Goal: Check status: Check status

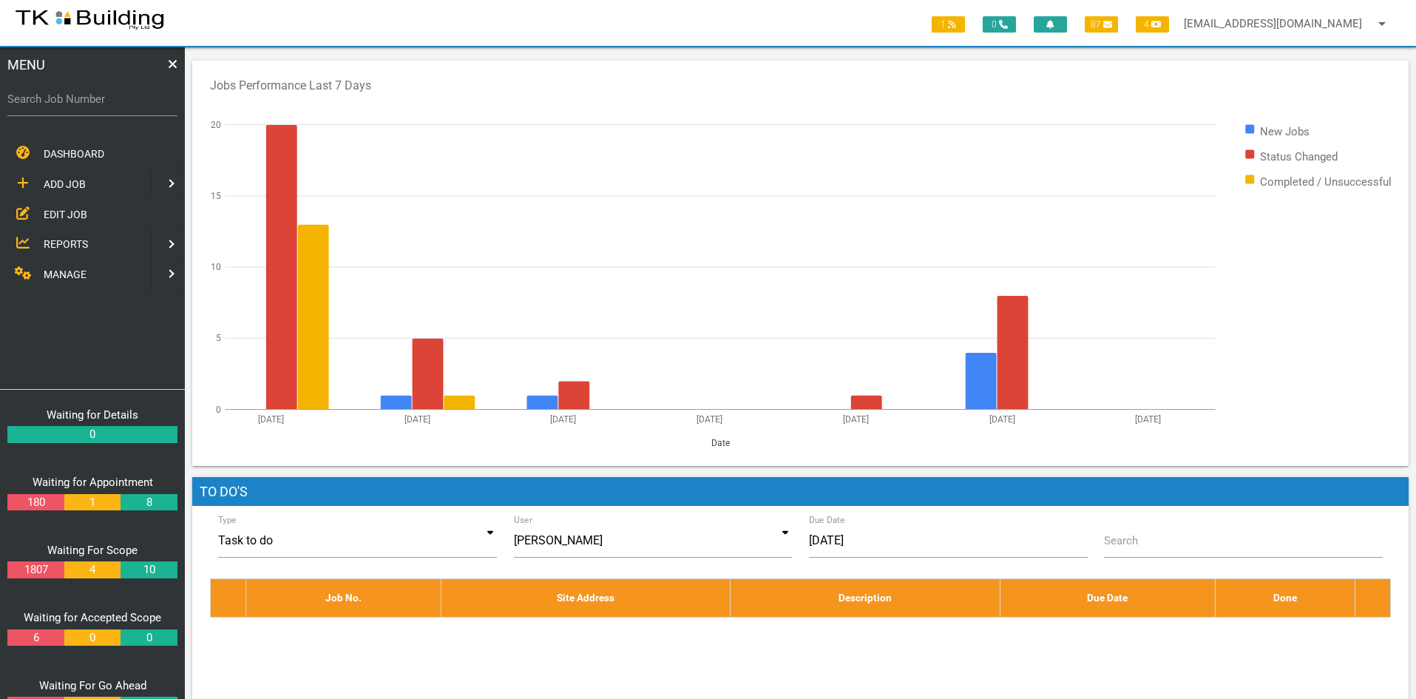
click at [56, 209] on span "EDIT JOB" at bounding box center [66, 214] width 44 height 12
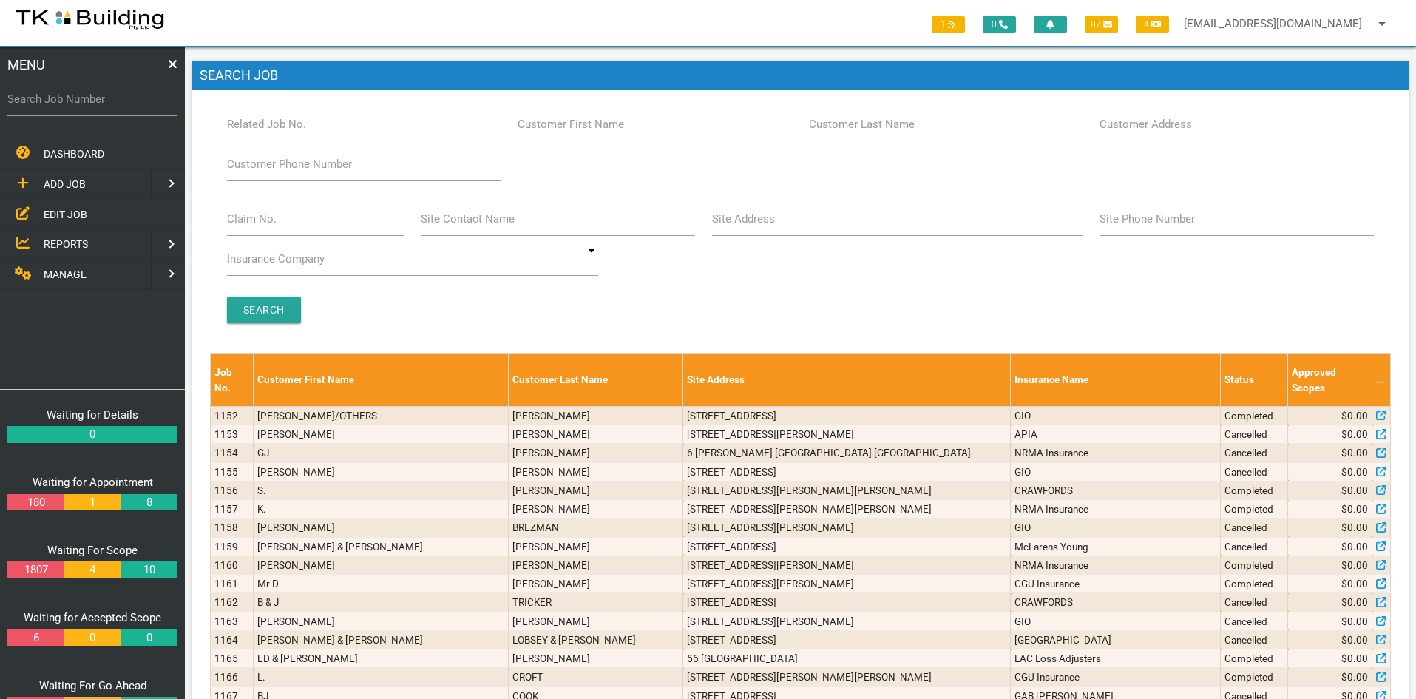
click at [55, 238] on span "REPORTS" at bounding box center [66, 244] width 44 height 12
click at [95, 237] on span "SUPERVISOR BOOKINGS" at bounding box center [101, 243] width 115 height 12
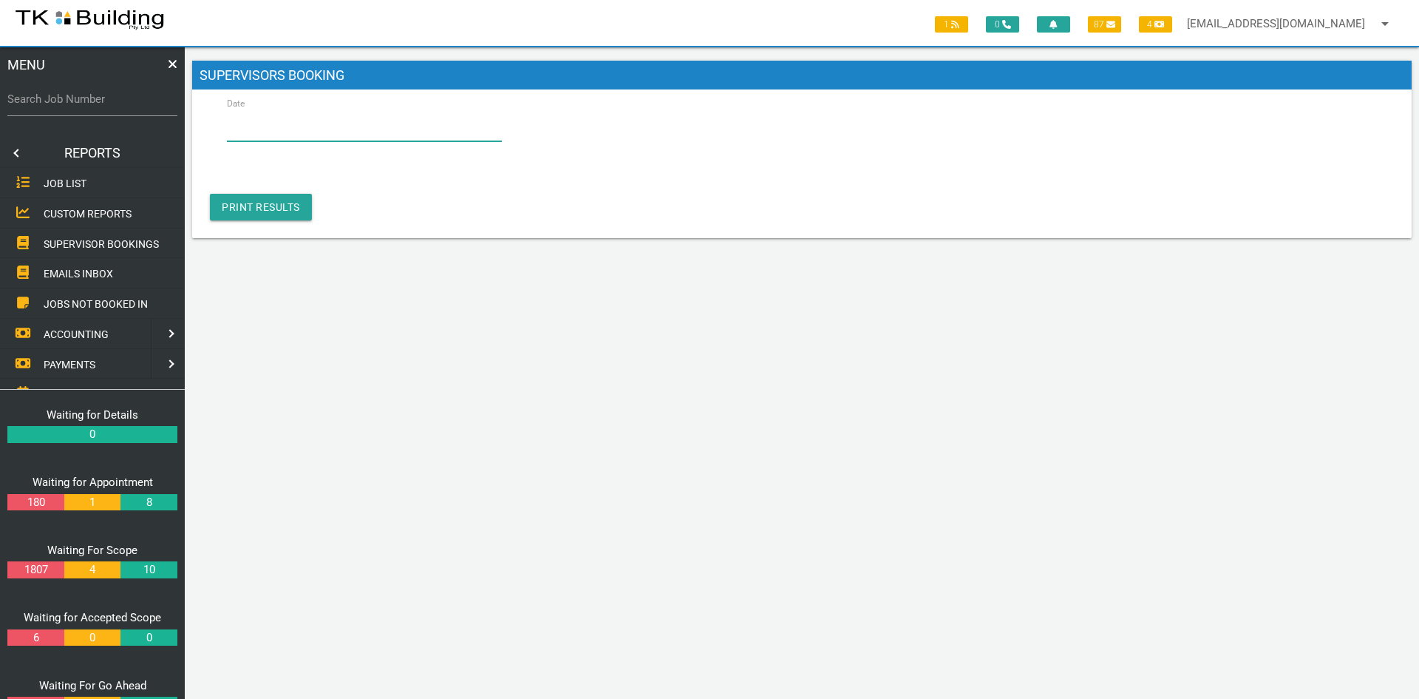
click at [319, 128] on input "Date" at bounding box center [364, 124] width 275 height 34
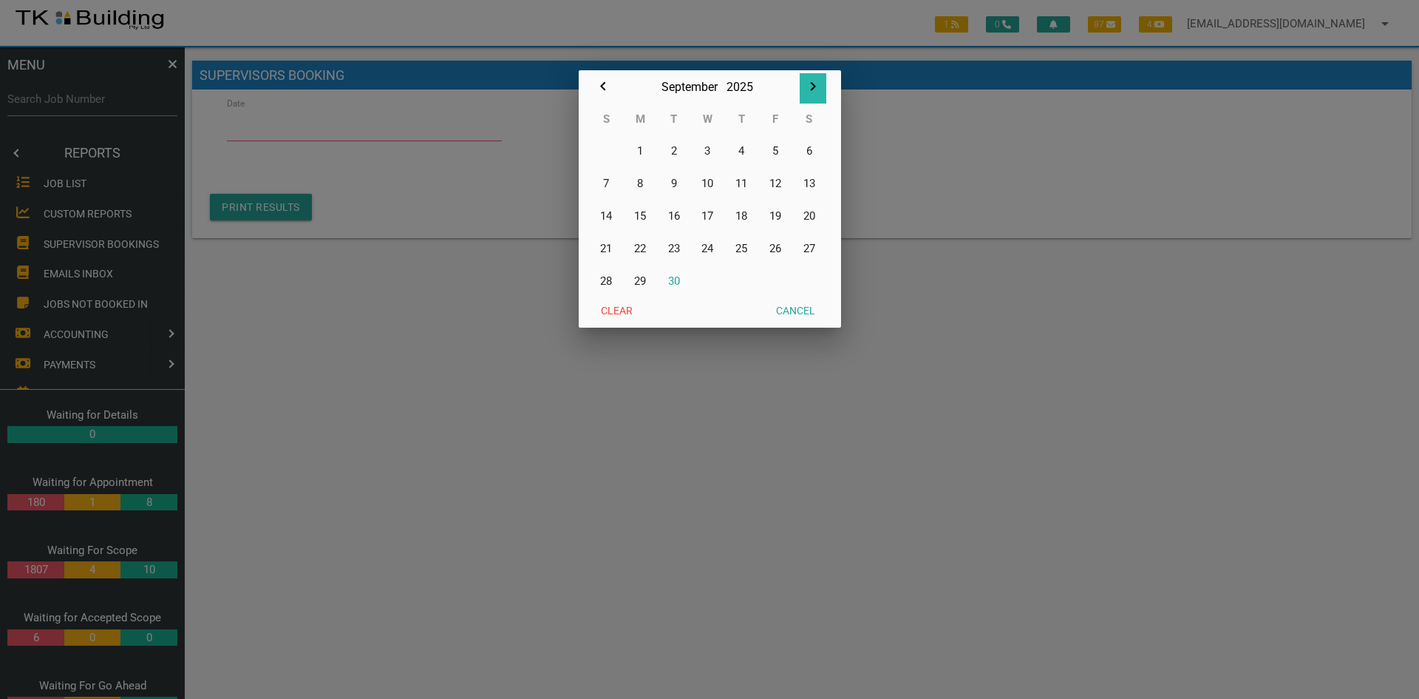
click at [815, 83] on icon "button" at bounding box center [813, 87] width 18 height 18
click at [739, 149] on button "2" at bounding box center [741, 151] width 34 height 33
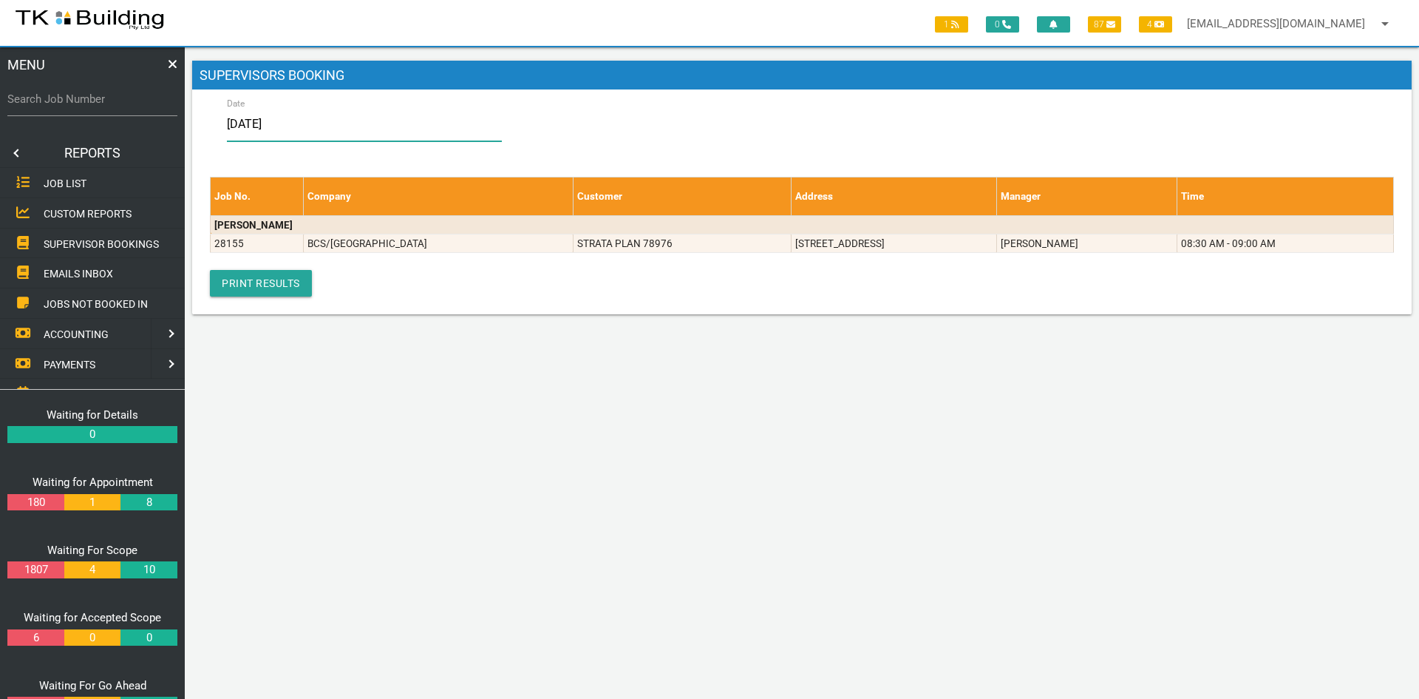
click at [293, 125] on input "[DATE]" at bounding box center [364, 124] width 275 height 34
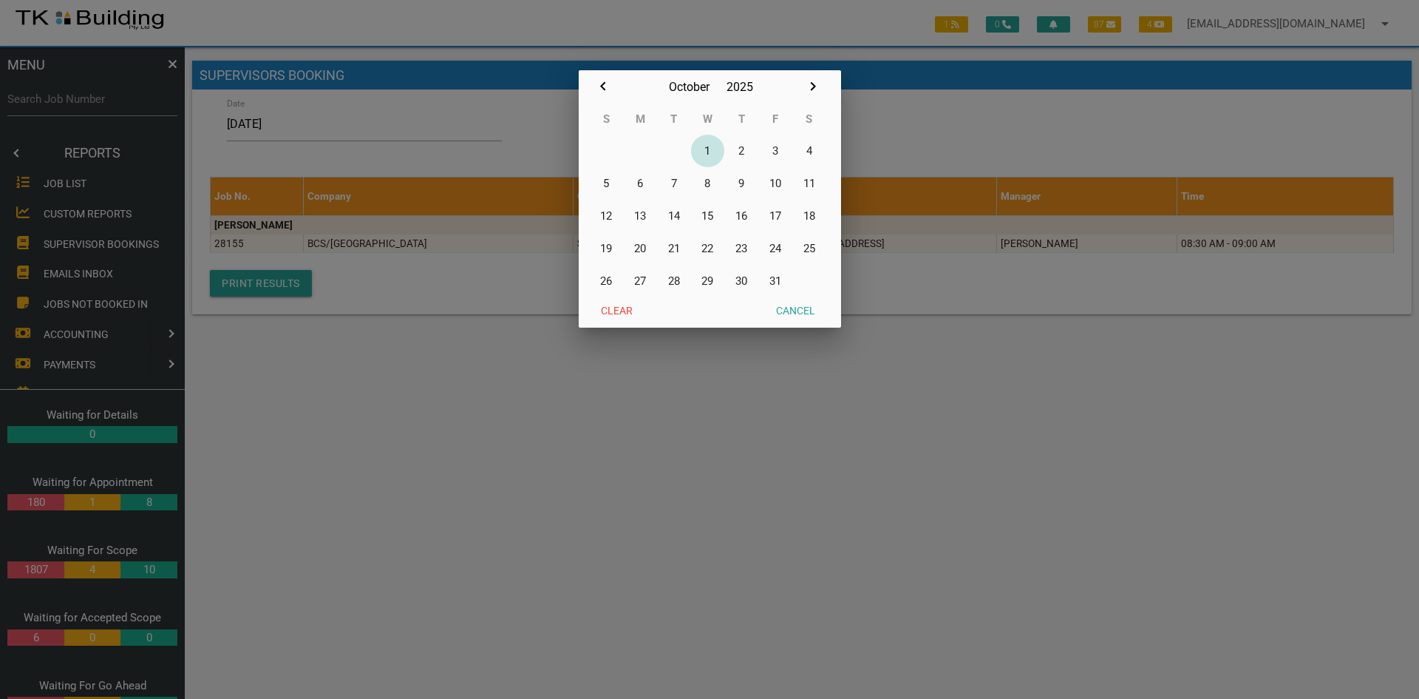
click at [707, 148] on button "1" at bounding box center [708, 151] width 34 height 33
type input "[DATE]"
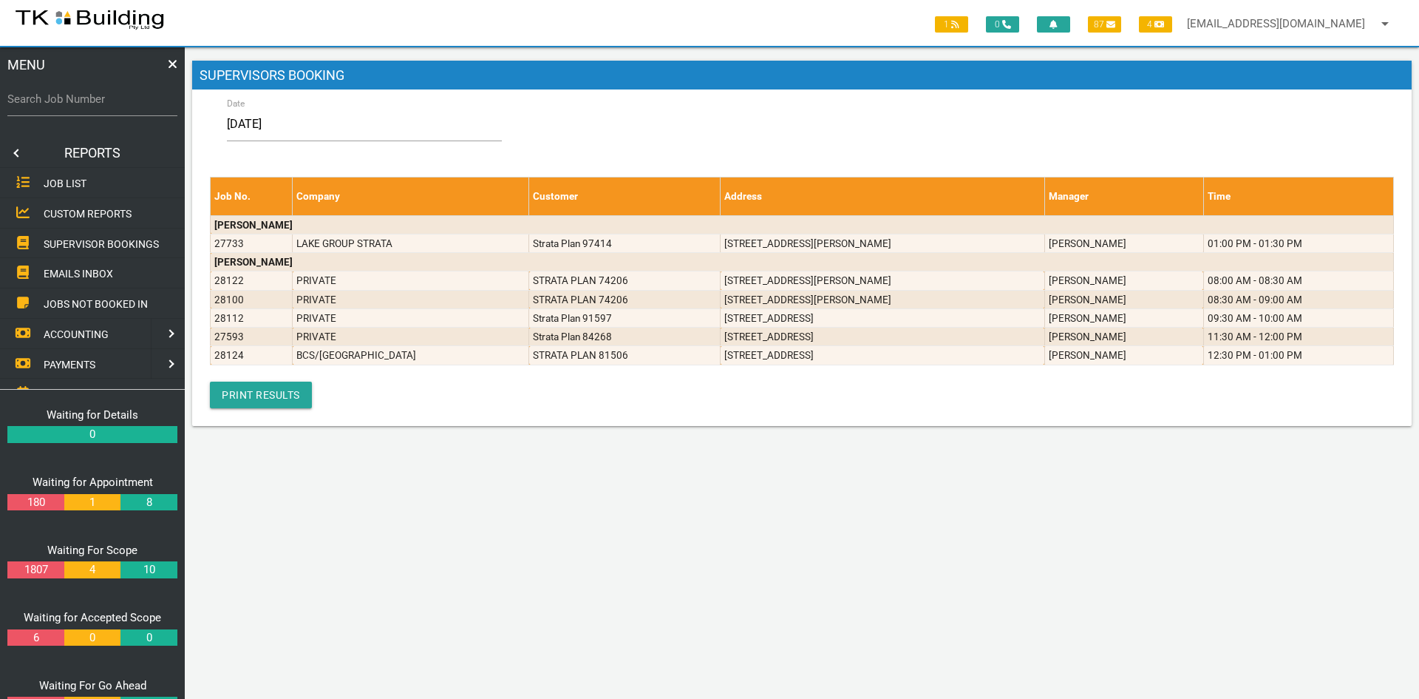
click at [637, 137] on div "Date 2025 [DATE] October January February March April May June July August Sept…" at bounding box center [802, 127] width 1168 height 40
click at [16, 150] on link at bounding box center [15, 153] width 30 height 30
